Goal: Information Seeking & Learning: Learn about a topic

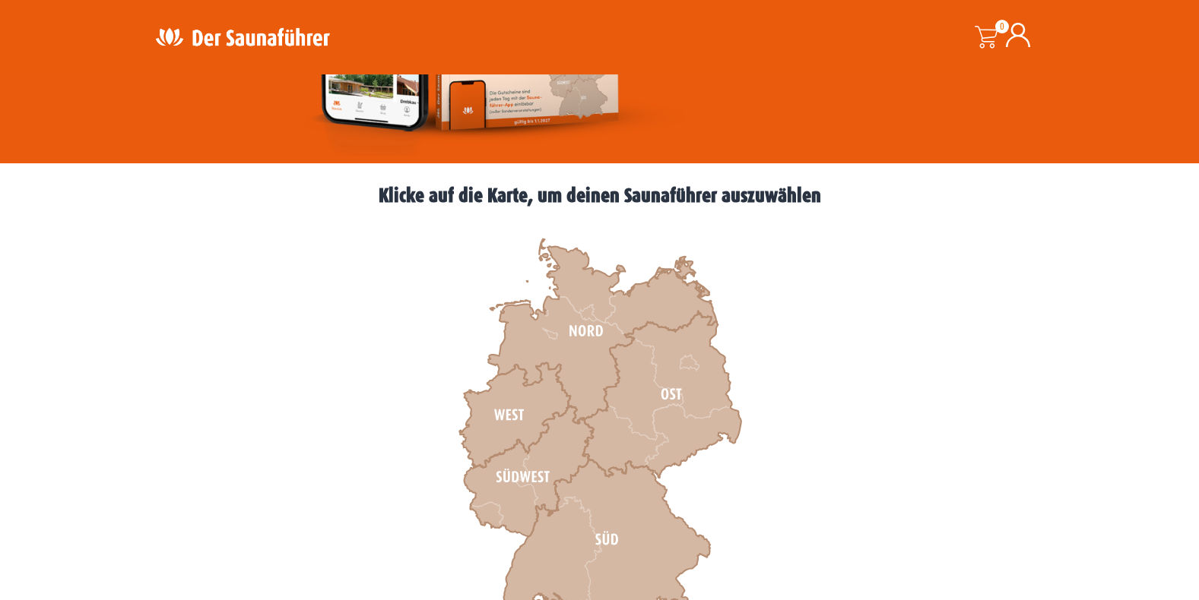
scroll to position [380, 0]
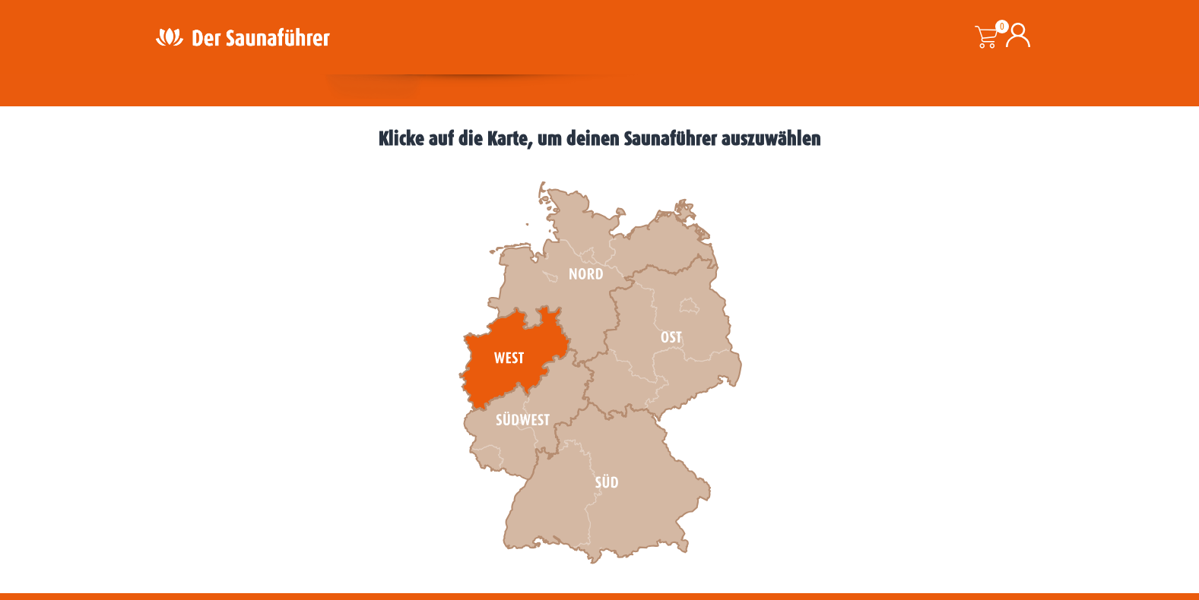
click at [518, 348] on icon at bounding box center [514, 358] width 111 height 105
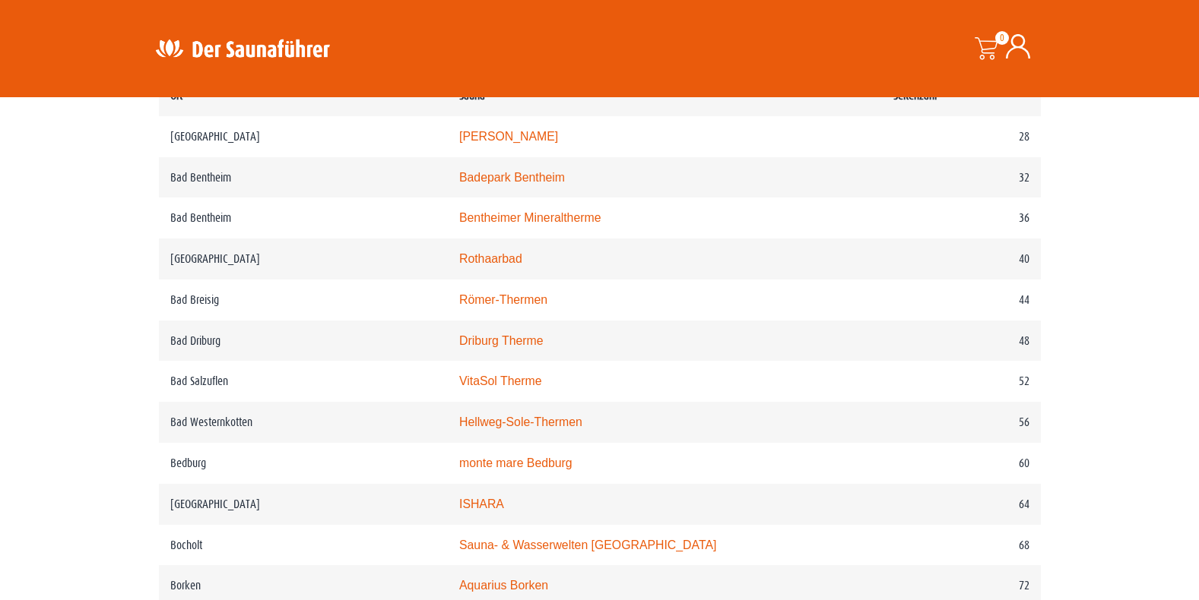
scroll to position [836, 0]
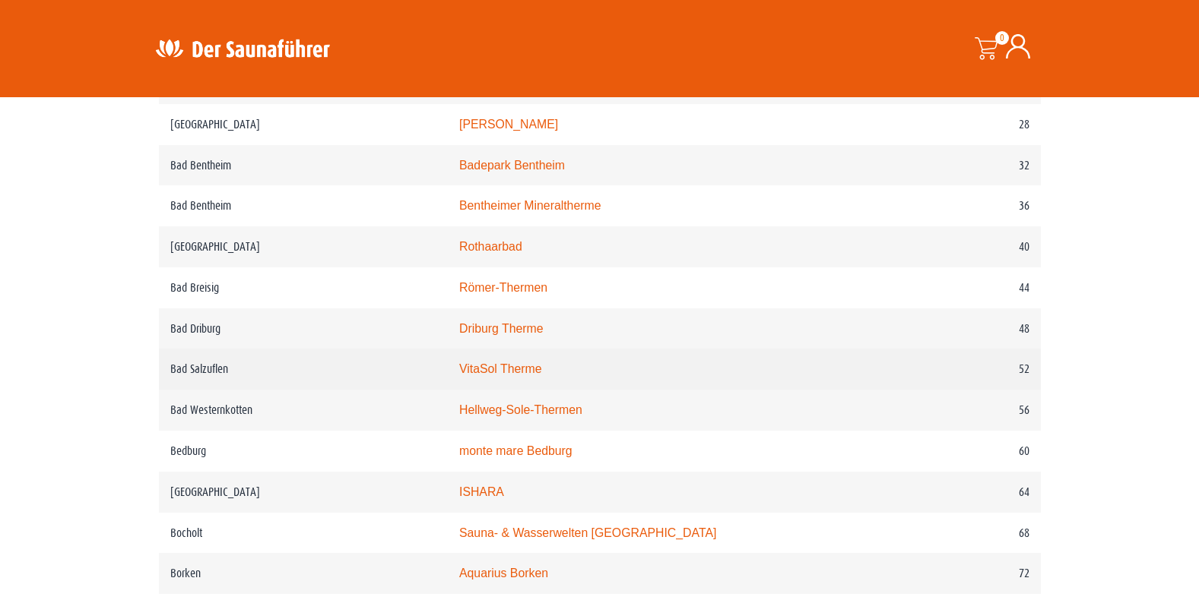
click at [518, 366] on td "VitaSol Therme" at bounding box center [665, 369] width 434 height 41
click at [507, 371] on link "VitaSol Therme" at bounding box center [500, 369] width 83 height 13
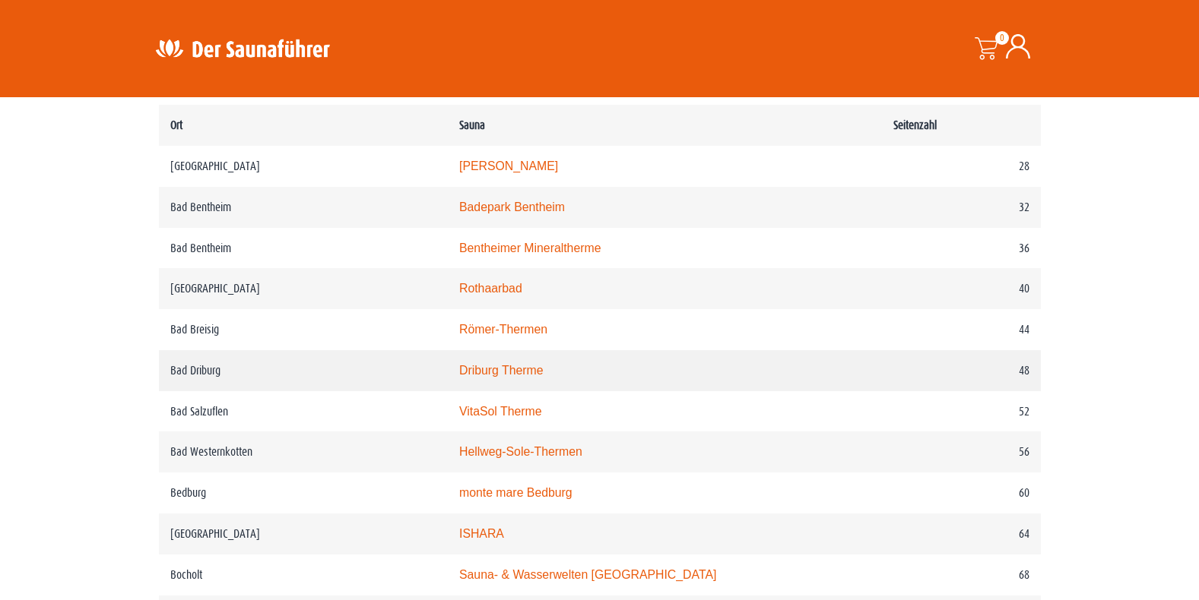
click at [518, 375] on link "Driburg Therme" at bounding box center [501, 370] width 84 height 13
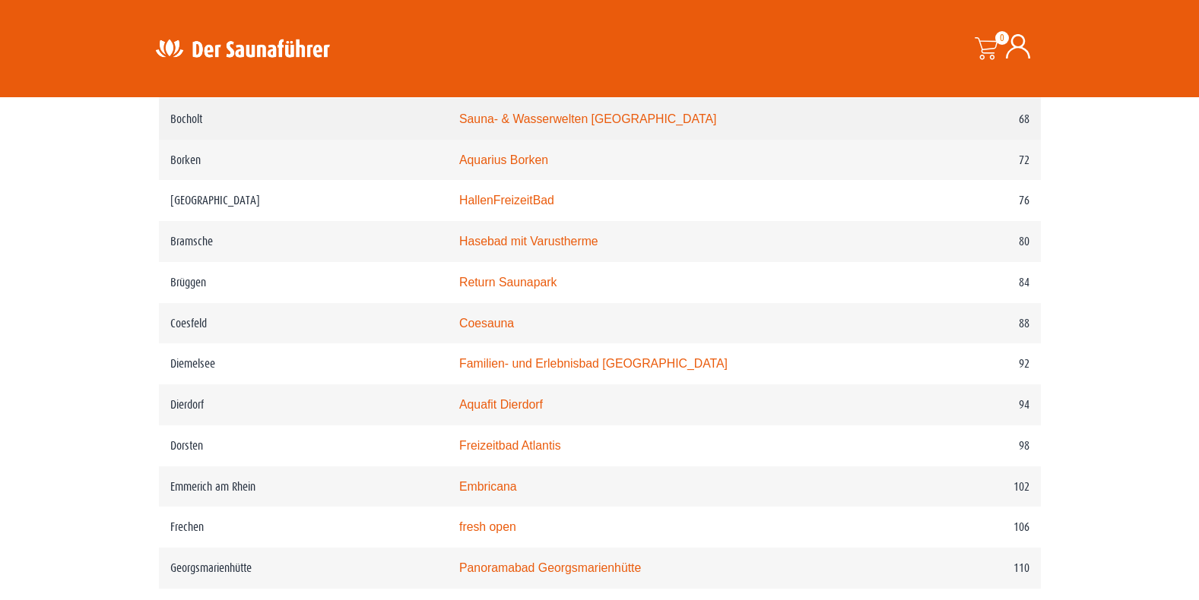
scroll to position [1368, 0]
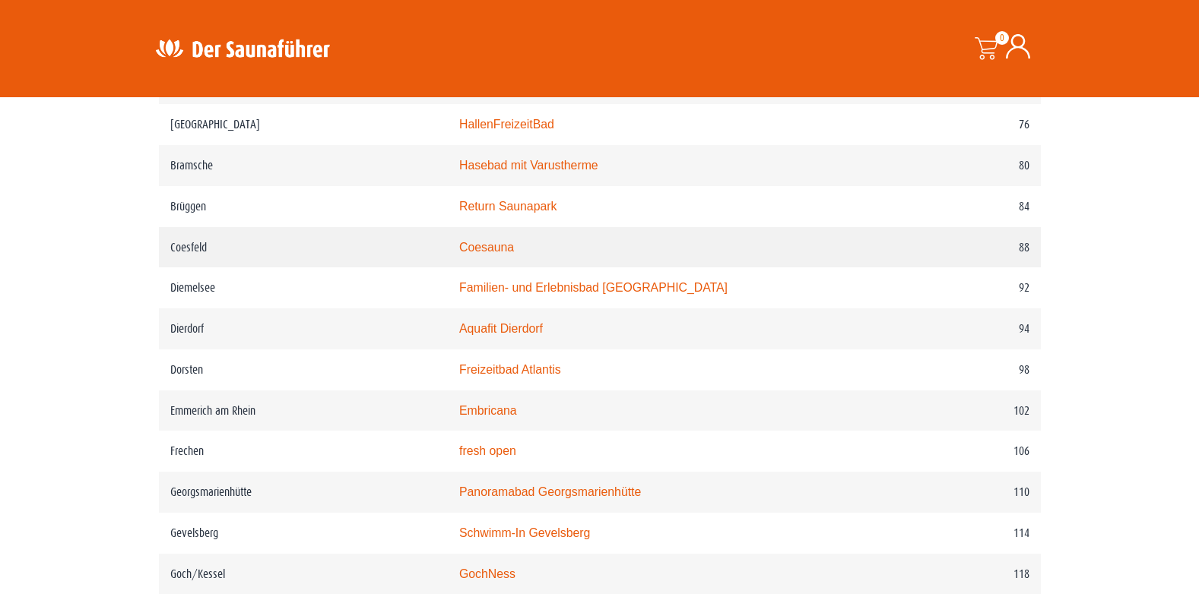
click at [189, 257] on td "Coesfeld" at bounding box center [303, 247] width 289 height 41
click at [484, 254] on link "Coesauna" at bounding box center [486, 247] width 55 height 13
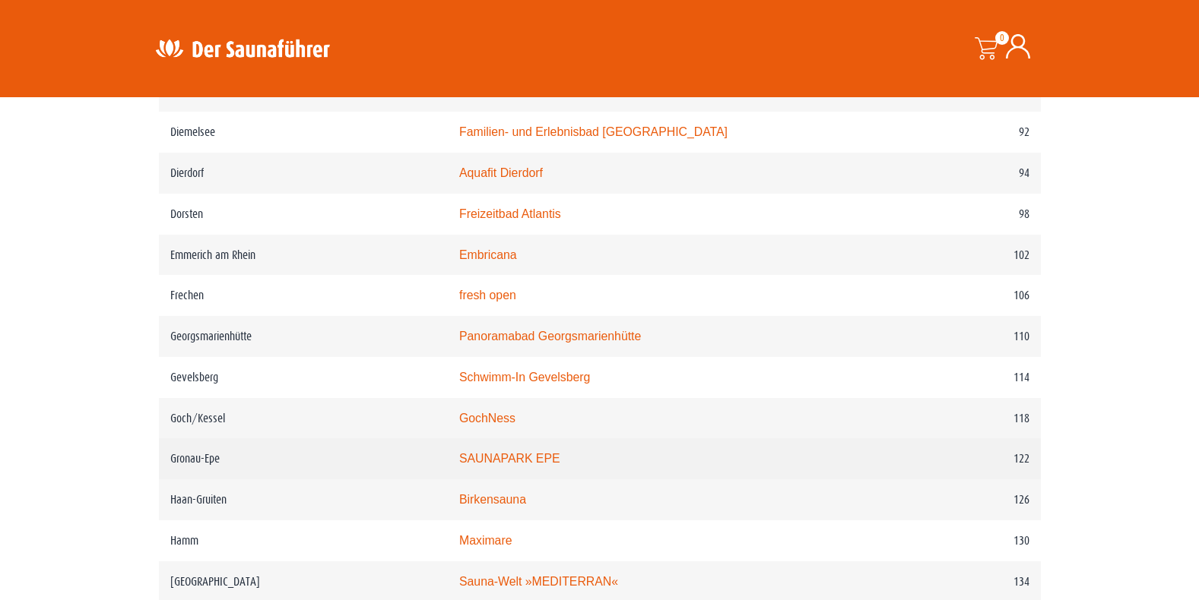
scroll to position [1596, 0]
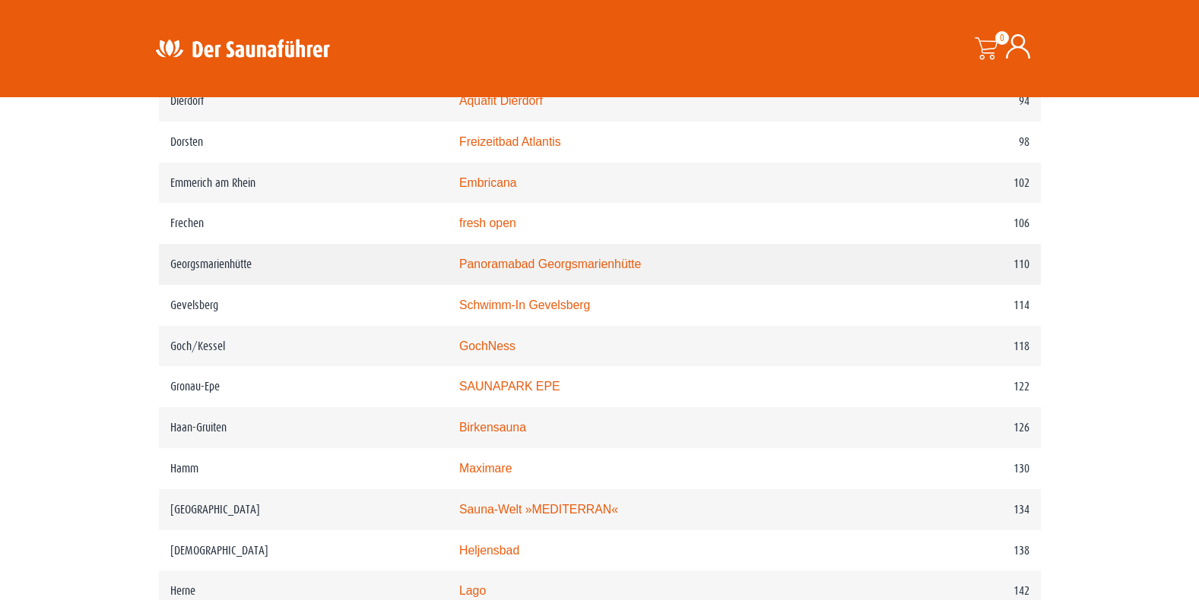
click at [588, 271] on link "Panoramabad Georgsmarienhütte" at bounding box center [550, 264] width 182 height 13
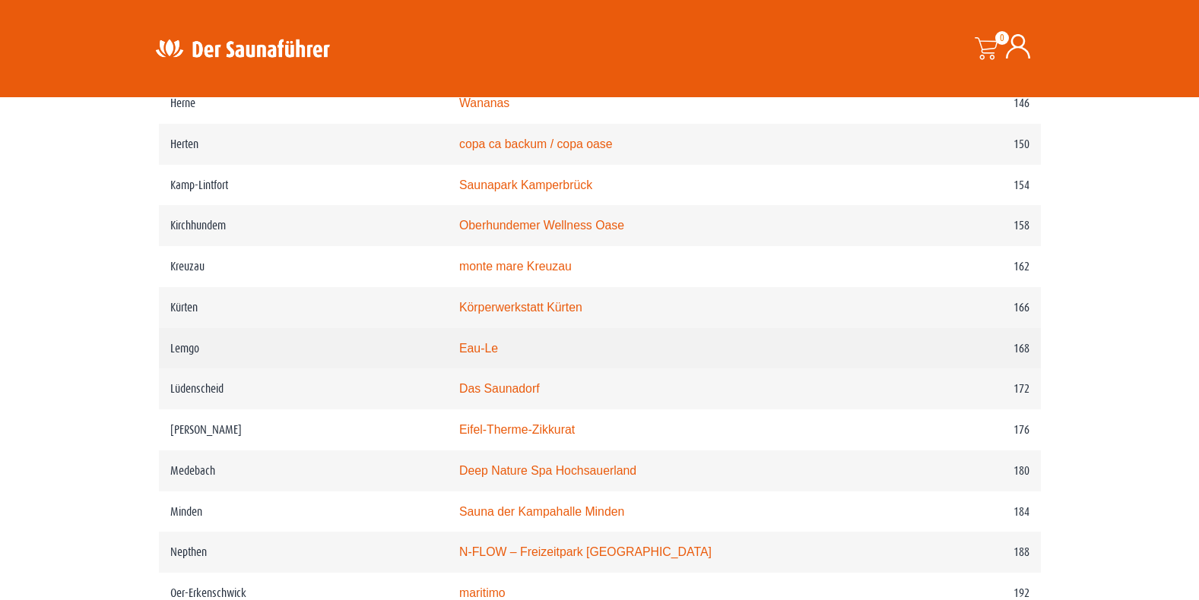
scroll to position [2128, 0]
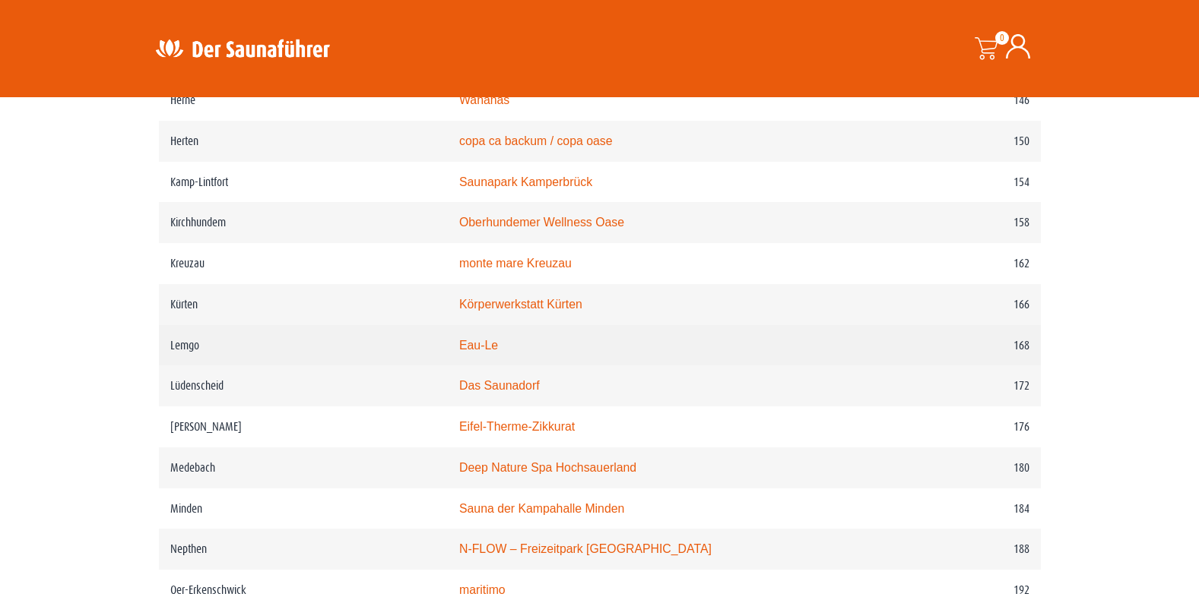
click at [494, 352] on link "Eau-Le" at bounding box center [478, 345] width 39 height 13
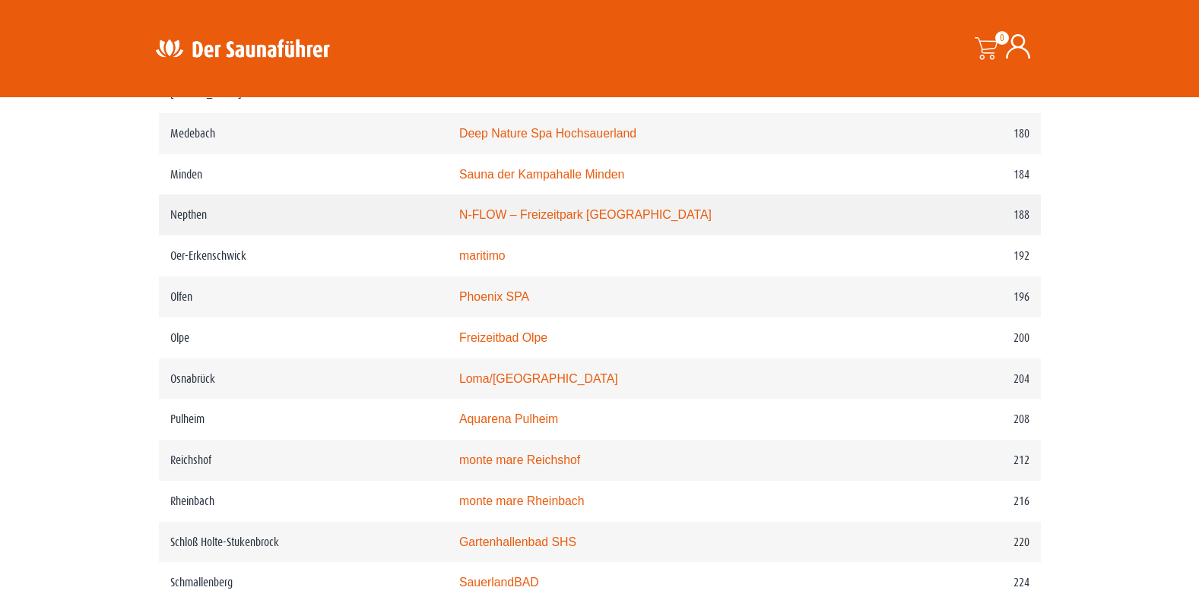
scroll to position [2508, 0]
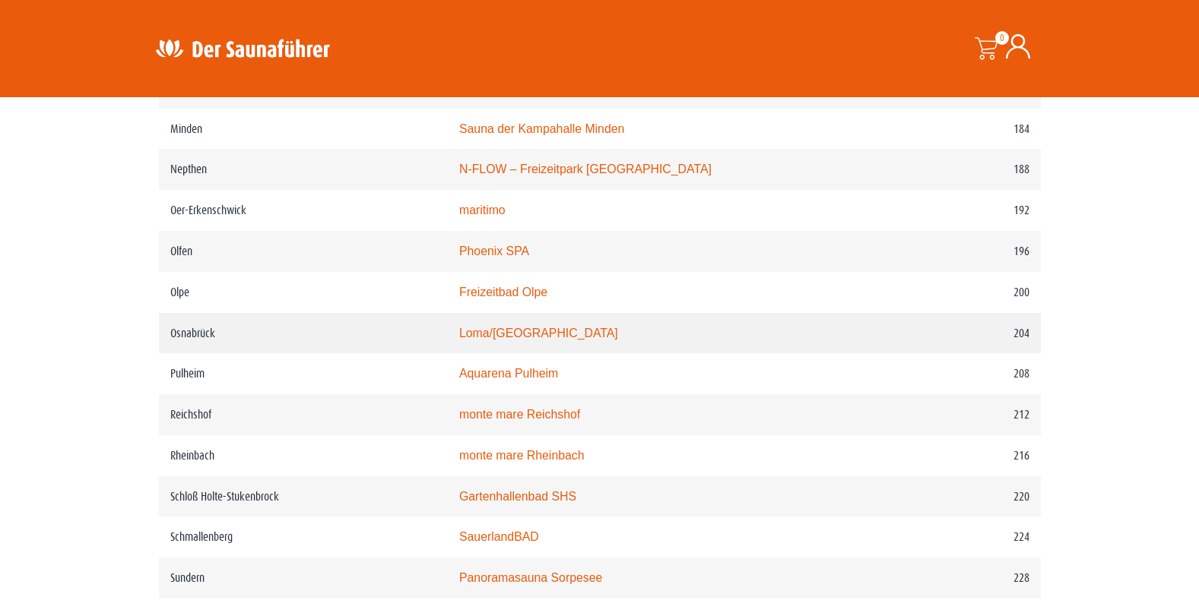
click at [535, 340] on link "Loma/Nettebad" at bounding box center [538, 333] width 159 height 13
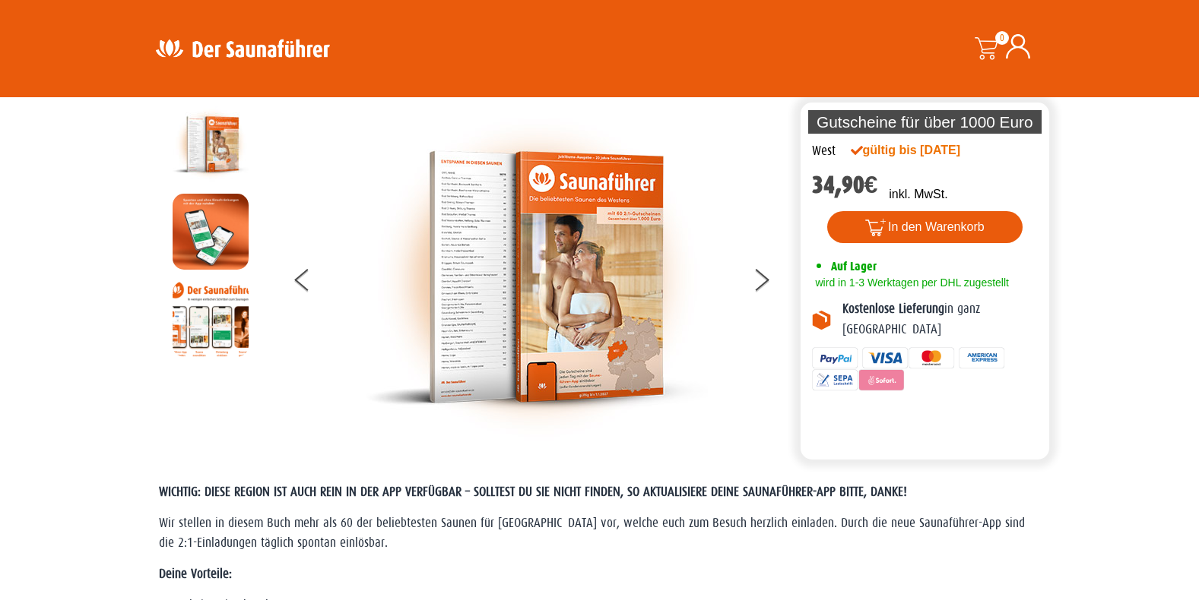
scroll to position [0, 0]
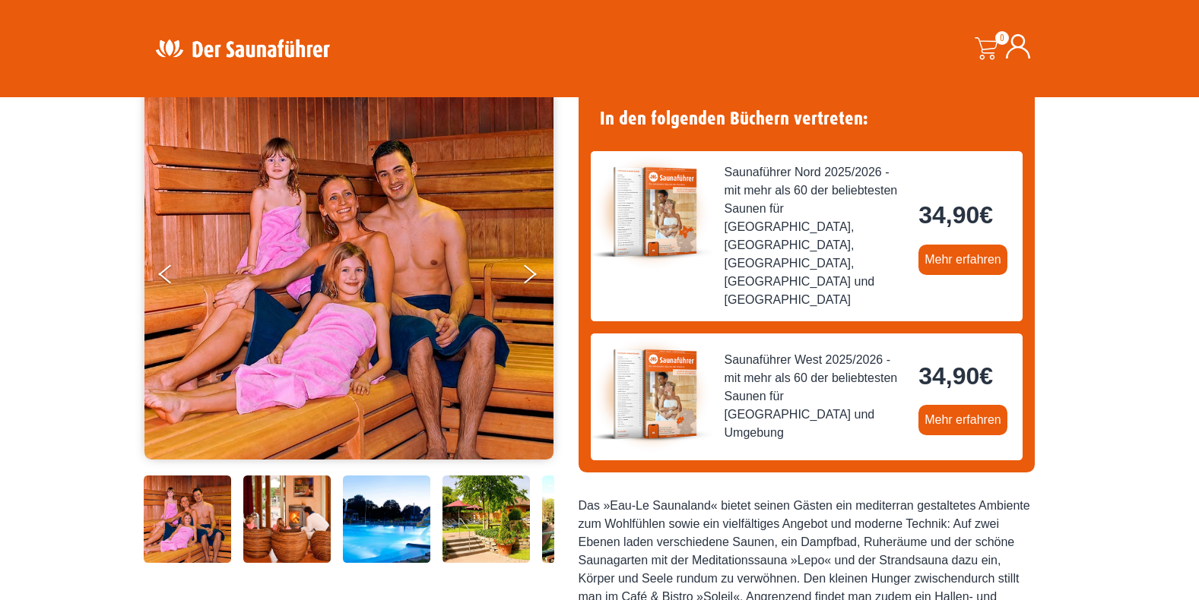
scroll to position [76, 0]
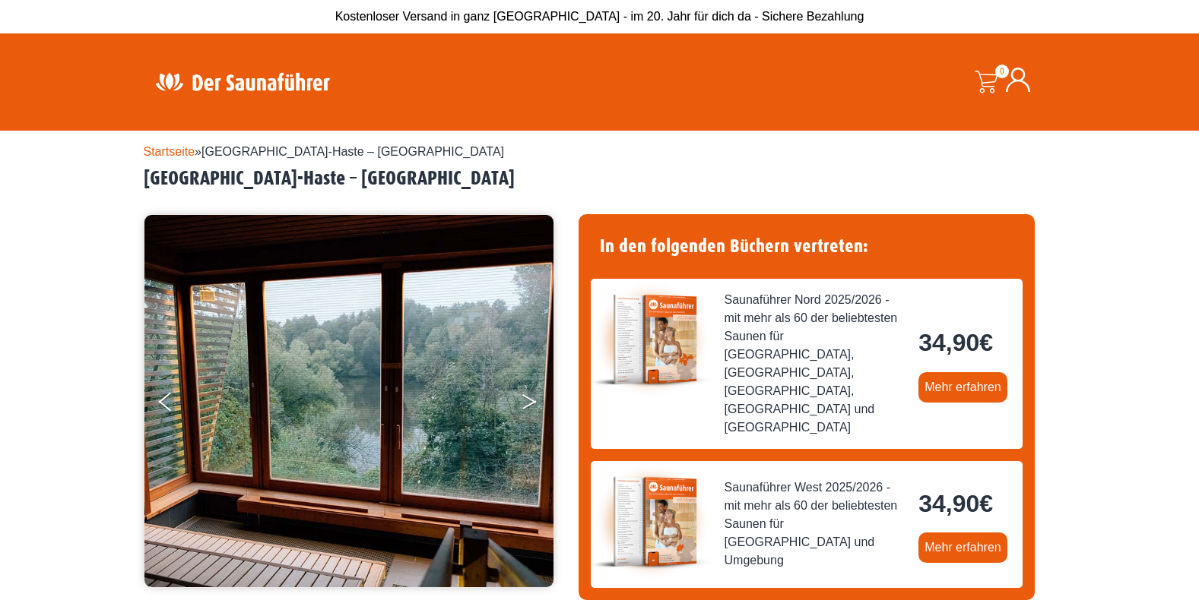
click at [531, 399] on icon "Next" at bounding box center [529, 398] width 14 height 9
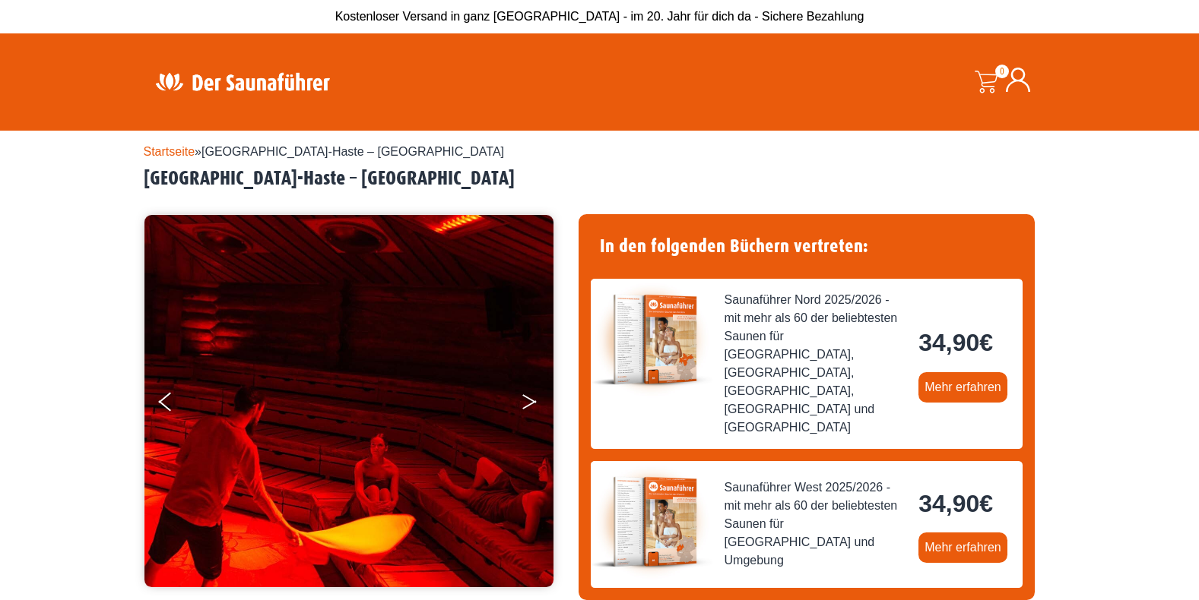
click at [531, 399] on icon "Next" at bounding box center [529, 398] width 14 height 9
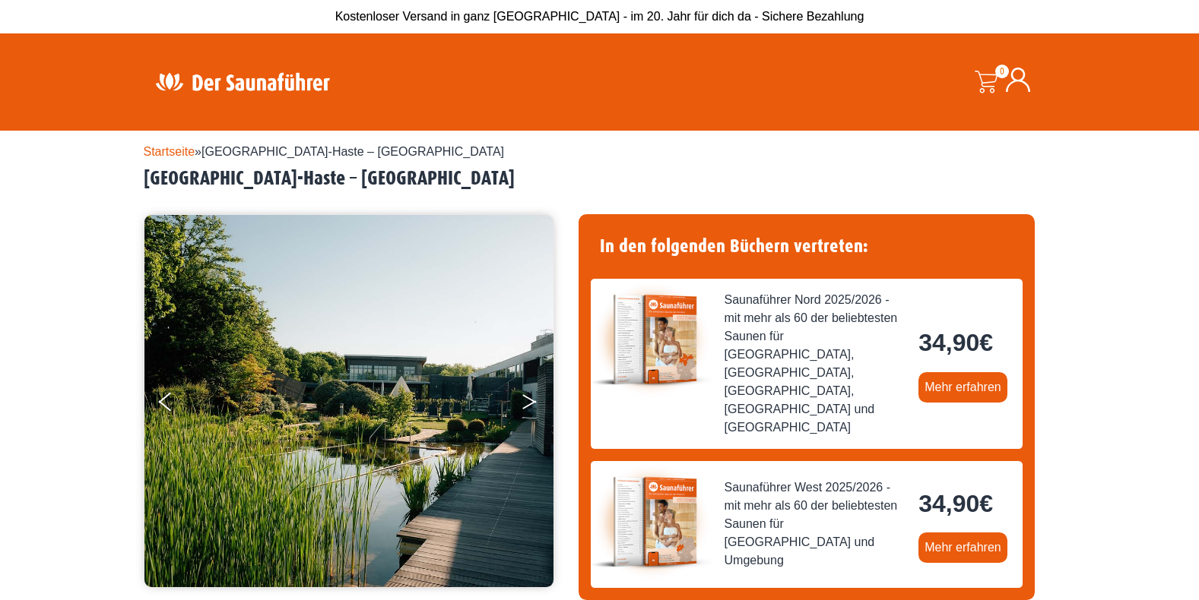
click at [531, 399] on icon "Next" at bounding box center [529, 398] width 14 height 9
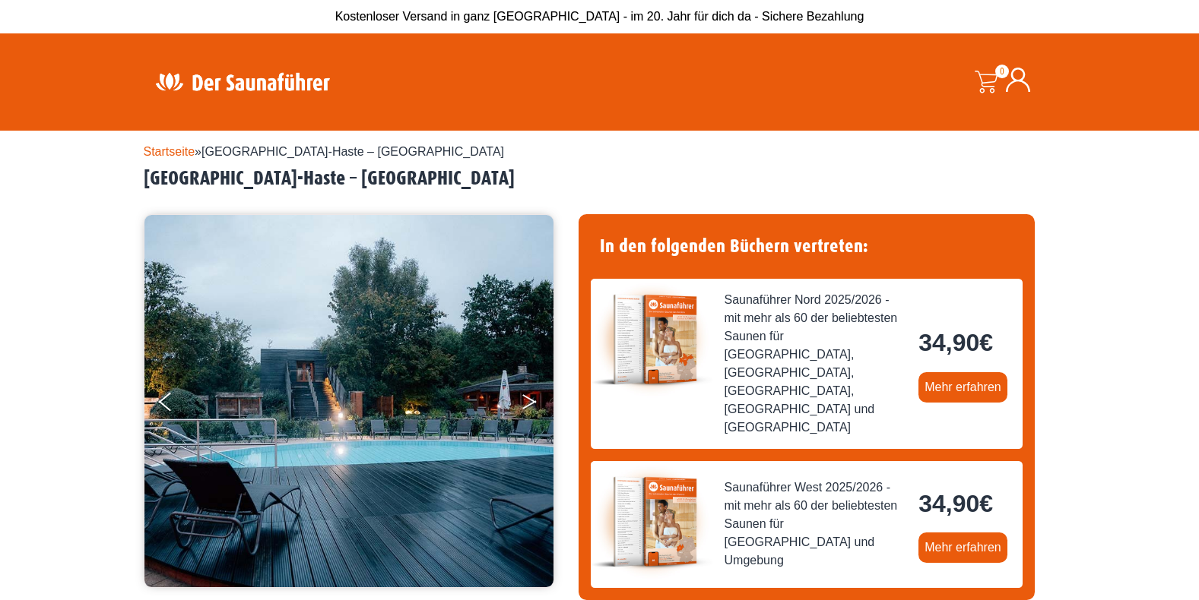
click at [531, 399] on icon "Next" at bounding box center [529, 398] width 14 height 9
